Goal: Answer question/provide support: Share knowledge or assist other users

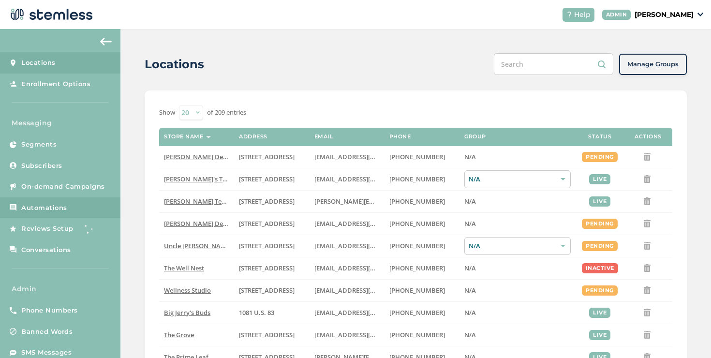
click at [66, 212] on link "Automations" at bounding box center [60, 207] width 120 height 21
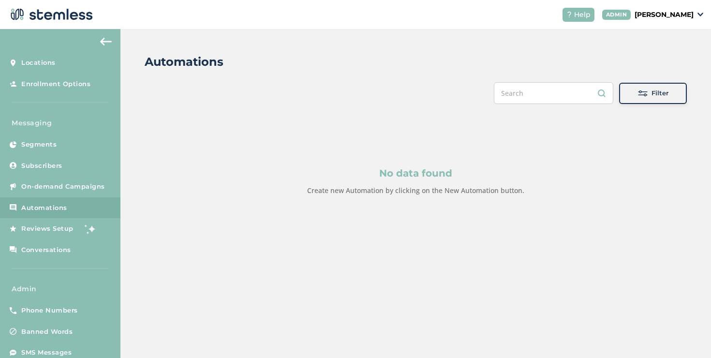
click at [623, 97] on button "Filter" at bounding box center [653, 93] width 68 height 21
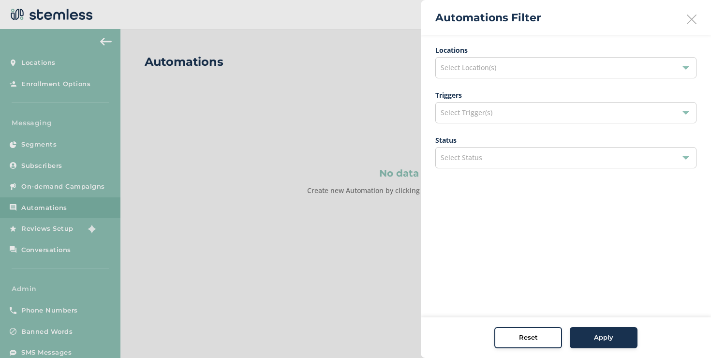
click at [510, 65] on div "Select Location(s)" at bounding box center [565, 67] width 261 height 21
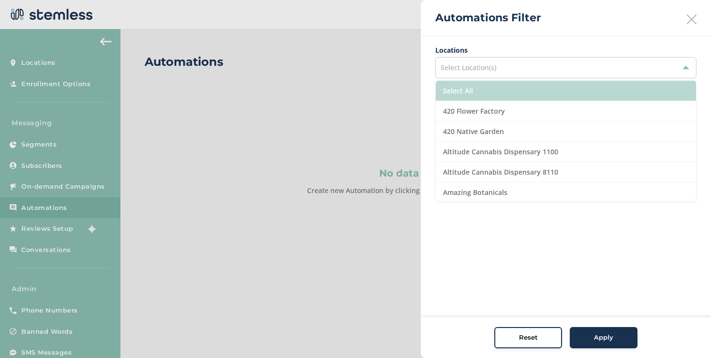
click at [489, 85] on li "Select All" at bounding box center [566, 91] width 260 height 20
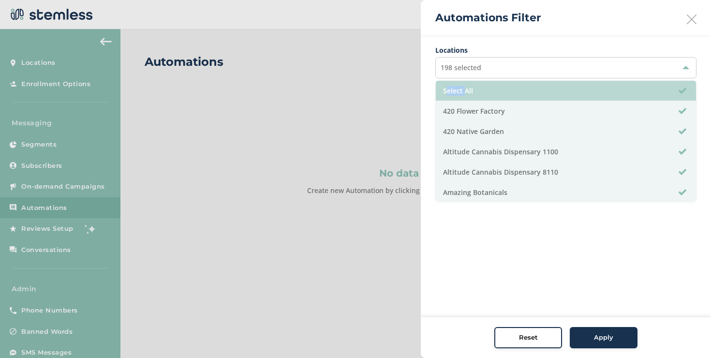
click at [489, 85] on li "Select All" at bounding box center [566, 91] width 260 height 20
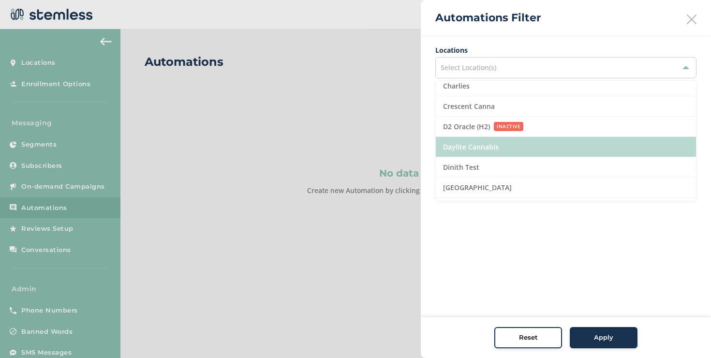
scroll to position [596, 0]
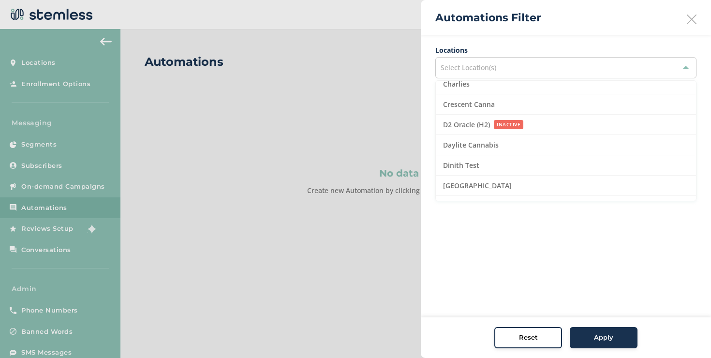
click at [362, 51] on div at bounding box center [355, 179] width 711 height 358
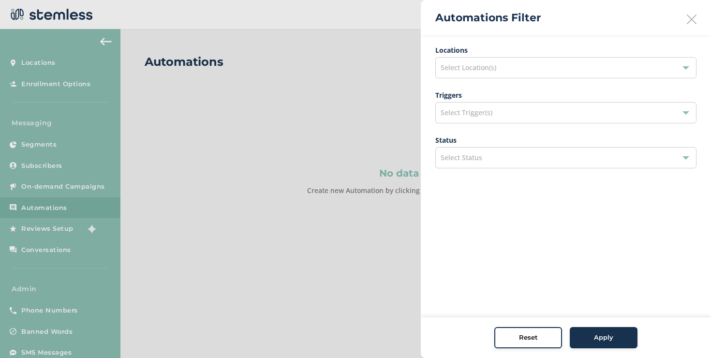
click at [689, 19] on icon at bounding box center [691, 20] width 10 height 10
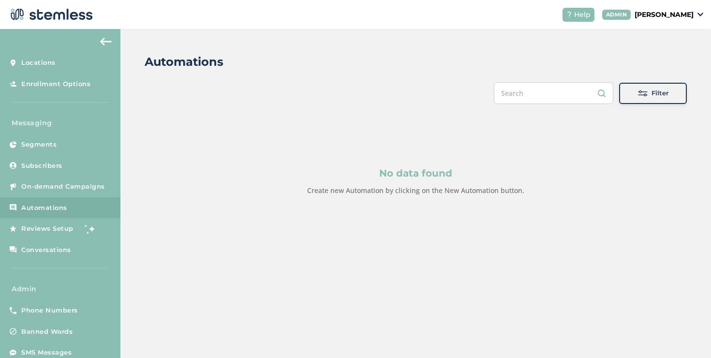
click at [674, 16] on p "[PERSON_NAME]" at bounding box center [663, 15] width 59 height 10
click at [672, 65] on span "Impersonate" at bounding box center [668, 70] width 47 height 10
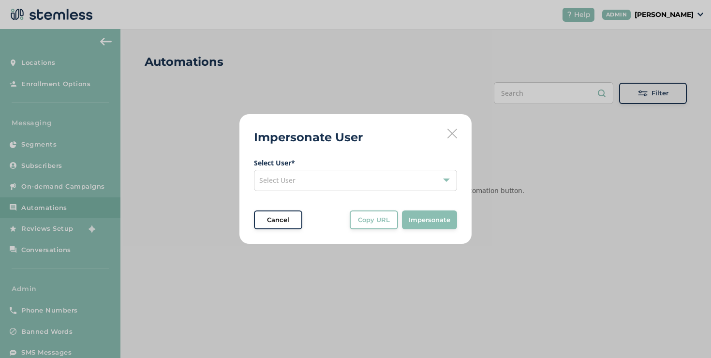
click at [369, 178] on div "Select User" at bounding box center [355, 180] width 203 height 21
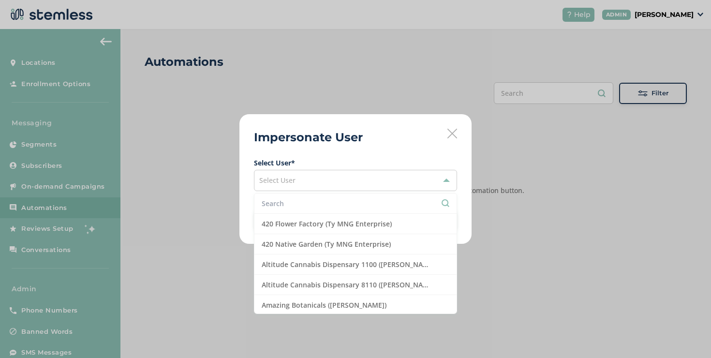
drag, startPoint x: 320, startPoint y: 195, endPoint x: 317, endPoint y: 201, distance: 6.7
click at [318, 201] on li at bounding box center [355, 203] width 202 height 20
click at [317, 201] on input "text" at bounding box center [356, 203] width 188 height 10
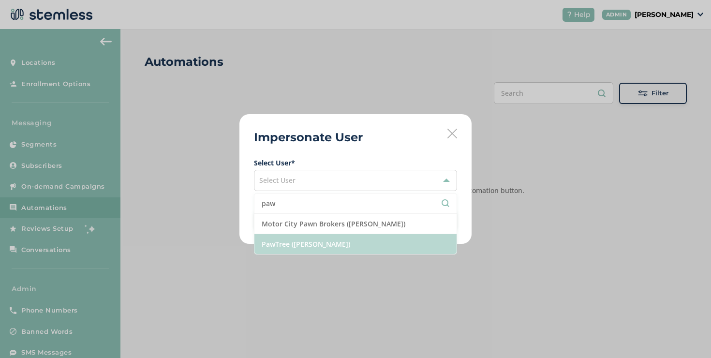
type input "paw"
click at [315, 236] on li "PawTree ([PERSON_NAME])" at bounding box center [355, 244] width 202 height 20
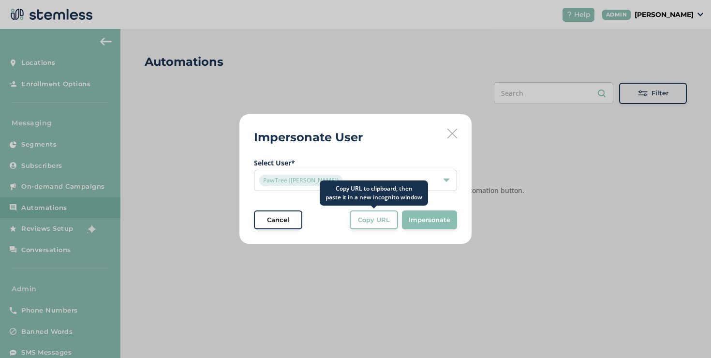
click at [362, 223] on span "Copy URL" at bounding box center [374, 220] width 32 height 10
